Goal: Transaction & Acquisition: Purchase product/service

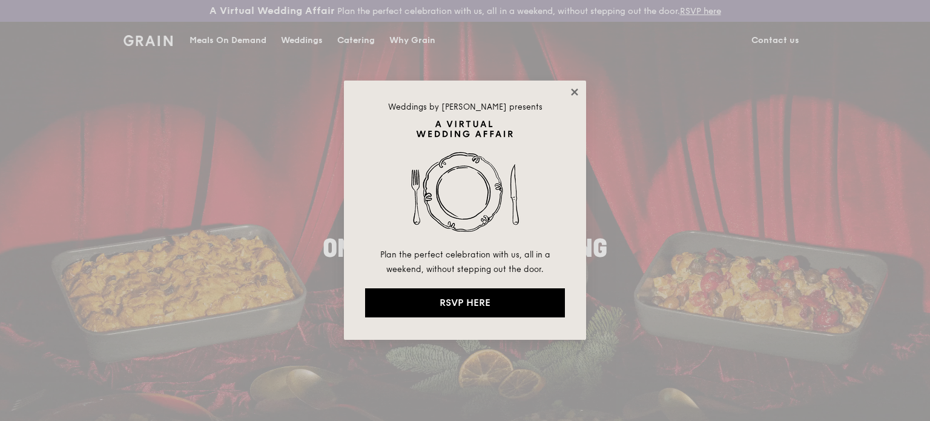
click at [578, 94] on icon at bounding box center [574, 91] width 7 height 7
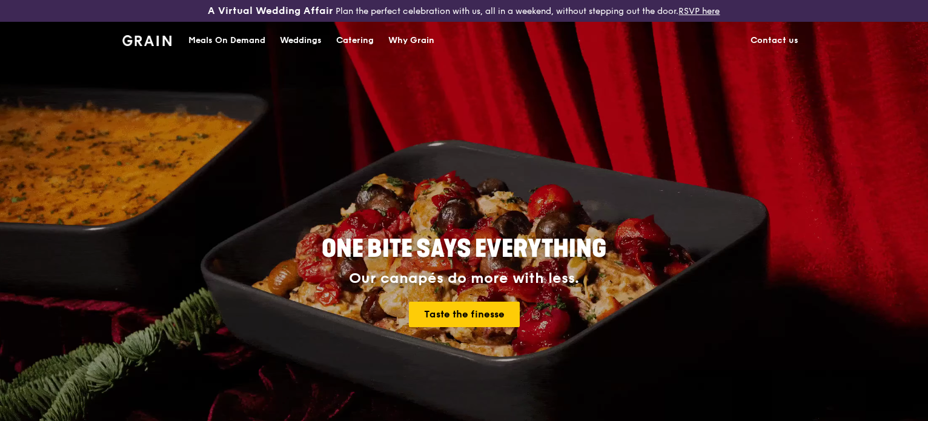
click at [338, 39] on div "Catering" at bounding box center [355, 40] width 38 height 36
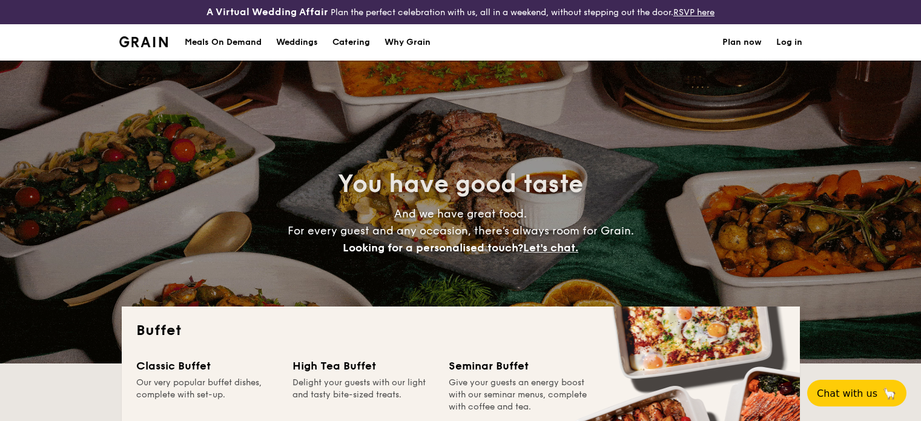
select select
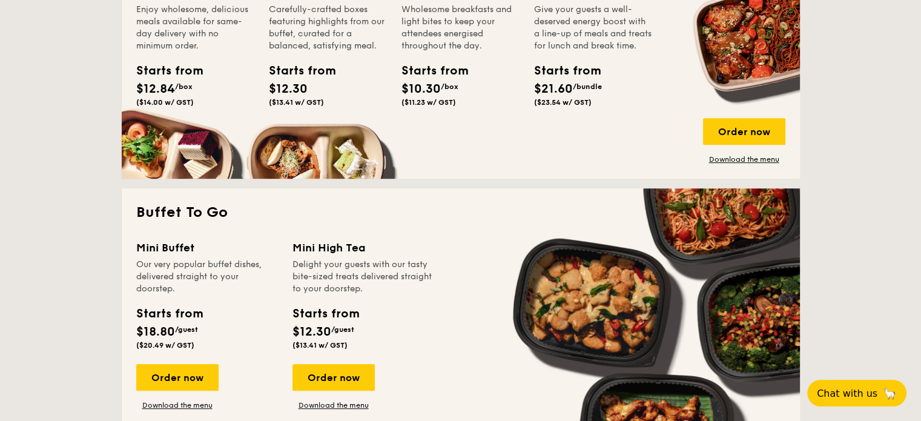
scroll to position [706, 0]
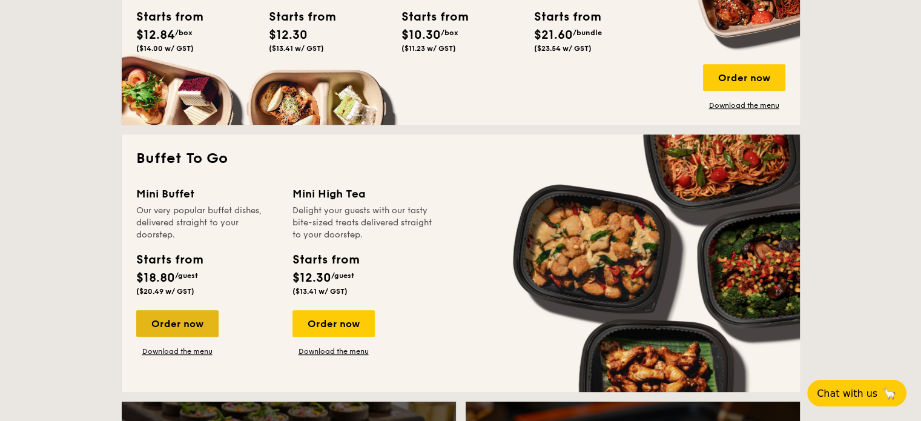
click at [193, 327] on div "Order now" at bounding box center [177, 323] width 82 height 27
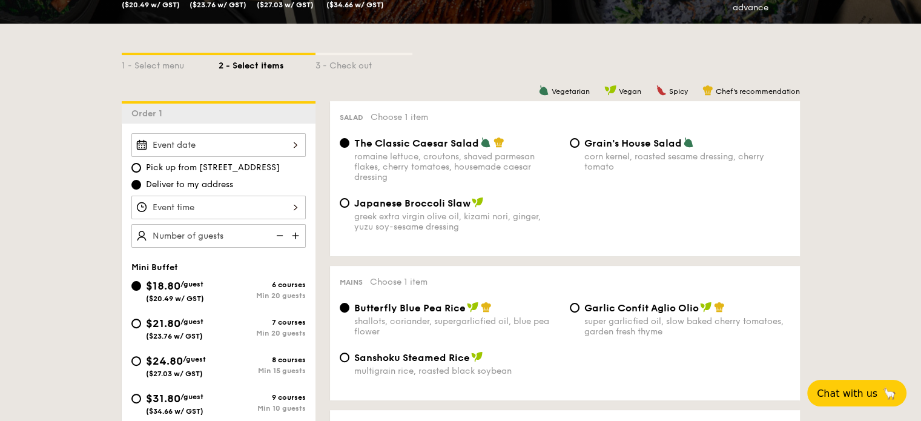
scroll to position [303, 0]
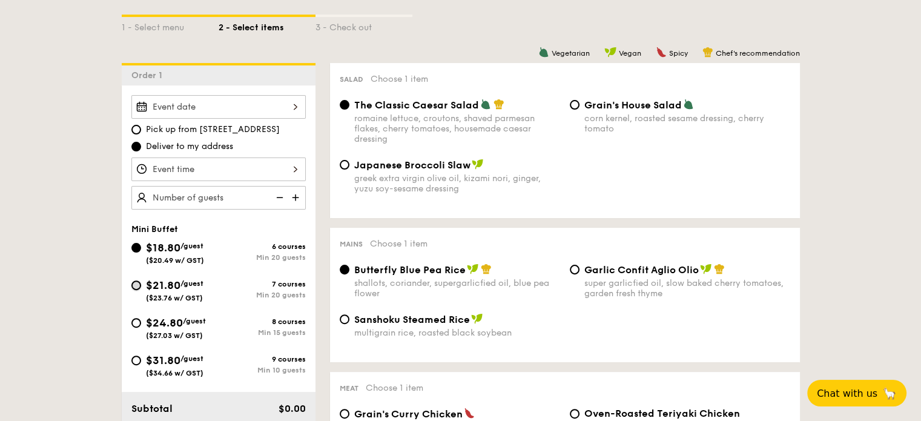
click at [138, 285] on input "$21.80 /guest ($23.76 w/ GST) 7 courses Min 20 guests" at bounding box center [136, 285] width 10 height 10
radio input "true"
radio input "false"
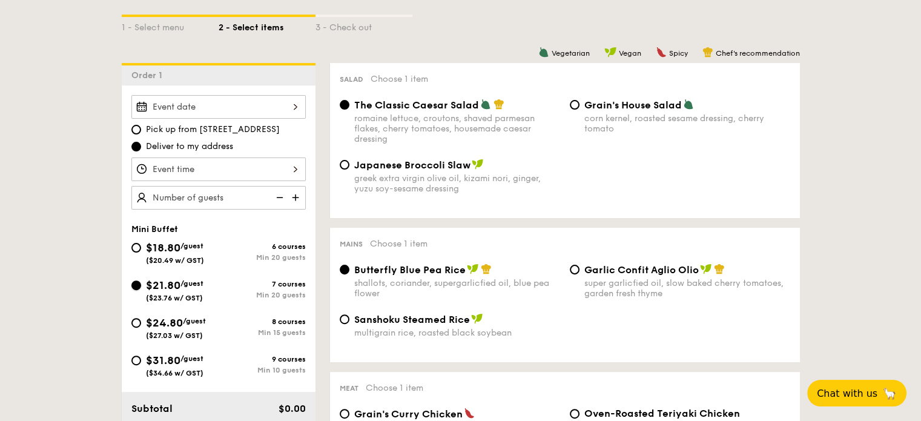
radio input "true"
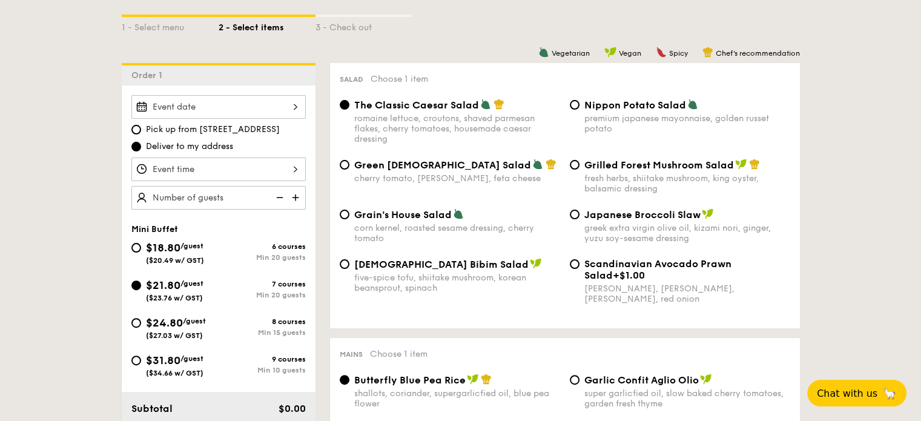
scroll to position [1787, 0]
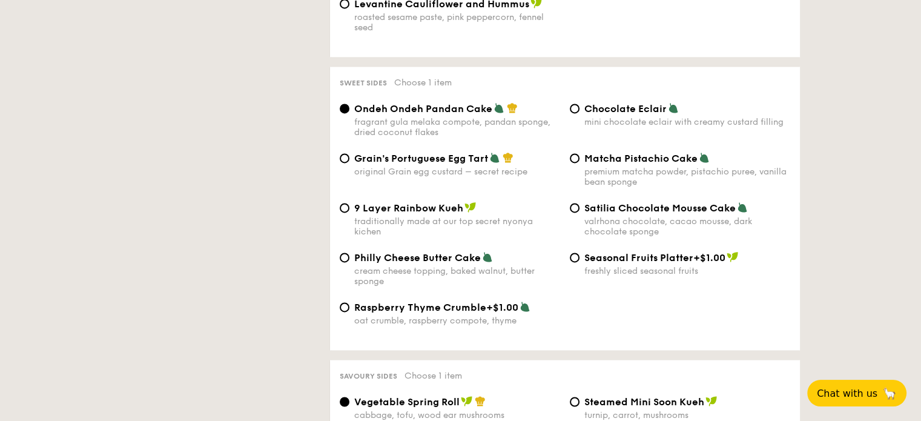
select select
